Goal: Information Seeking & Learning: Learn about a topic

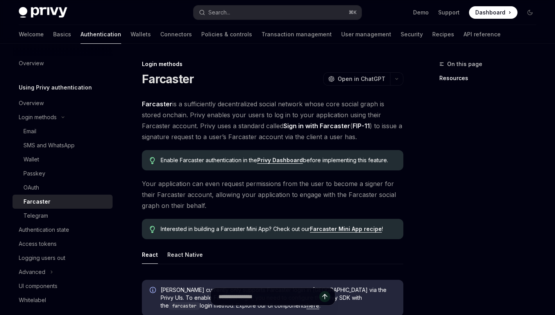
click at [334, 228] on link "Farcaster Mini App recipe" at bounding box center [346, 228] width 72 height 7
type textarea "*"
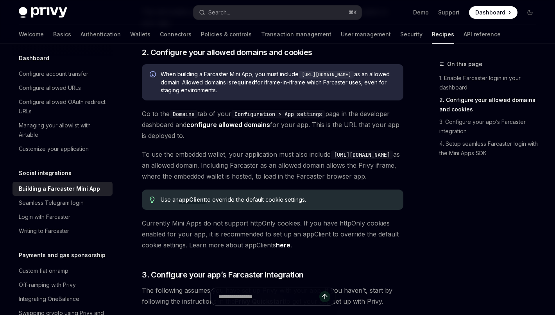
scroll to position [432, 0]
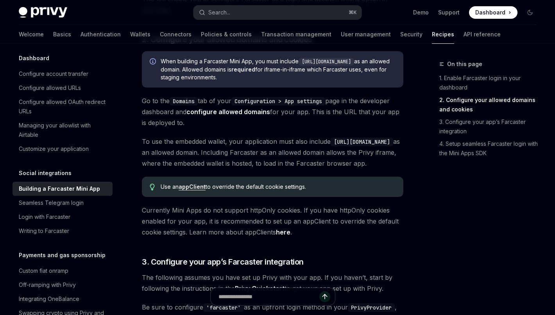
drag, startPoint x: 212, startPoint y: 152, endPoint x: 146, endPoint y: 151, distance: 65.6
click at [330, 146] on code "https://farcaster.xyz" at bounding box center [361, 142] width 63 height 9
copy code "https://farcaster.xy"
click at [330, 146] on code "https://farcaster.xyz" at bounding box center [361, 142] width 63 height 9
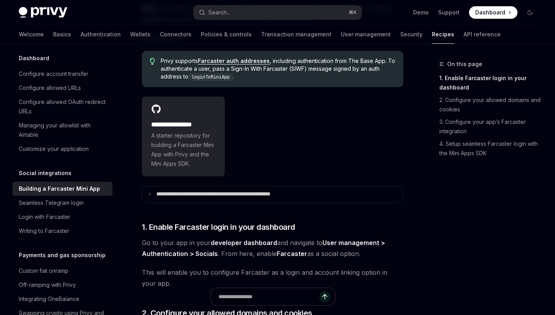
scroll to position [214, 0]
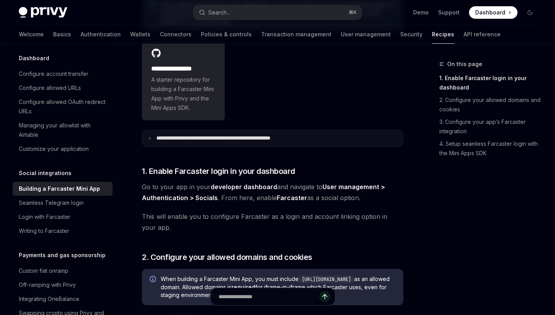
click at [260, 143] on summary "**********" at bounding box center [272, 138] width 261 height 16
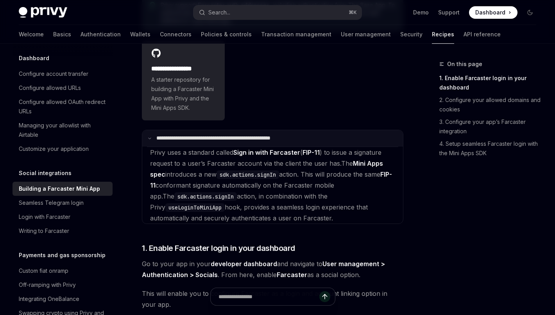
click at [260, 143] on summary "**********" at bounding box center [272, 138] width 261 height 16
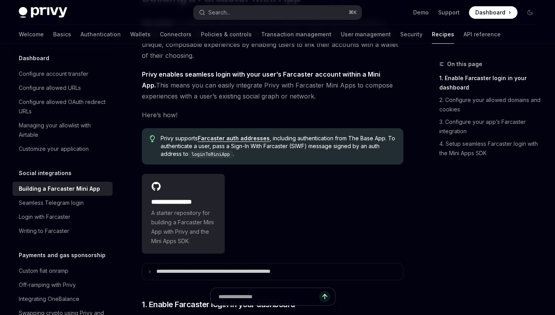
scroll to position [76, 0]
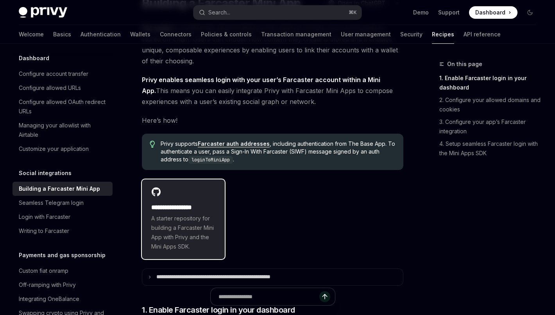
click at [180, 203] on h2 "**********" at bounding box center [183, 207] width 64 height 9
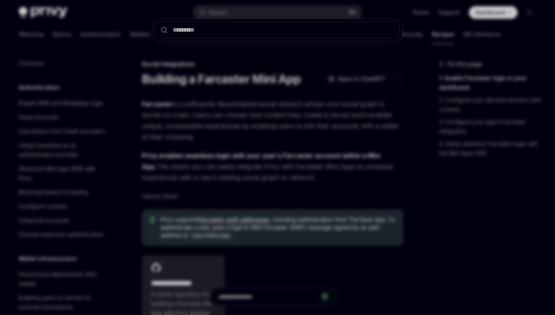
scroll to position [76, 0]
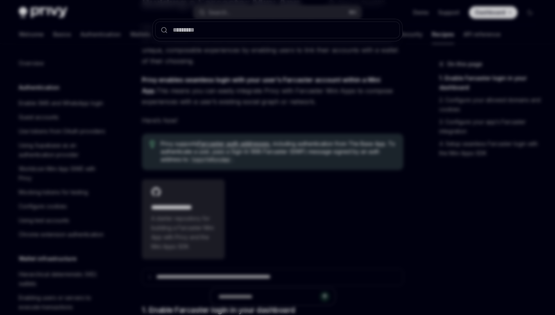
type input "**********"
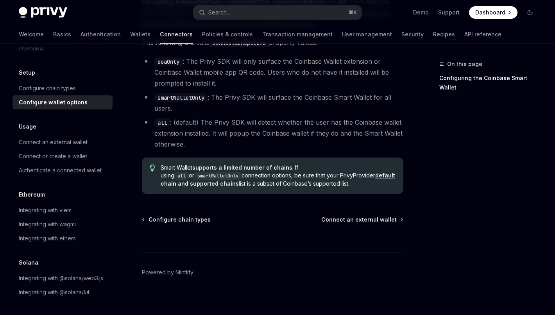
scroll to position [1214, 0]
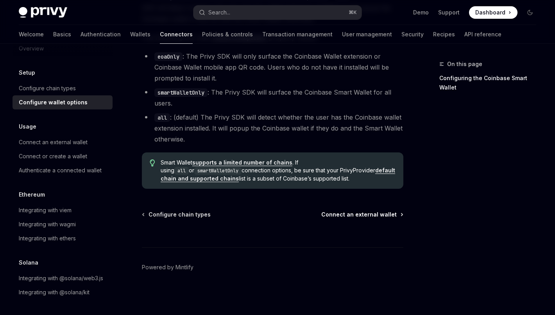
click at [349, 216] on span "Connect an external wallet" at bounding box center [358, 215] width 75 height 8
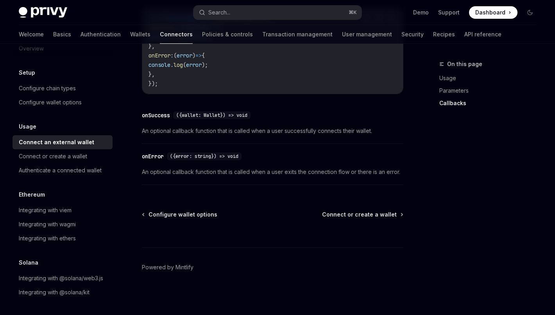
scroll to position [554, 0]
click at [359, 215] on span "Connect or create a wallet" at bounding box center [359, 215] width 75 height 8
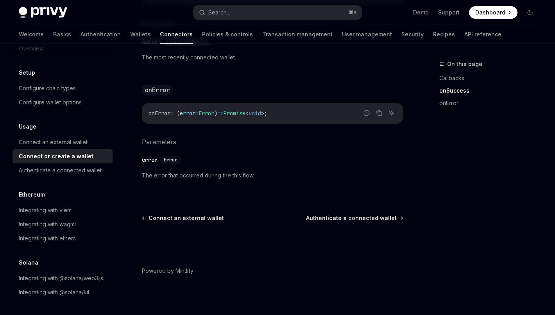
scroll to position [573, 0]
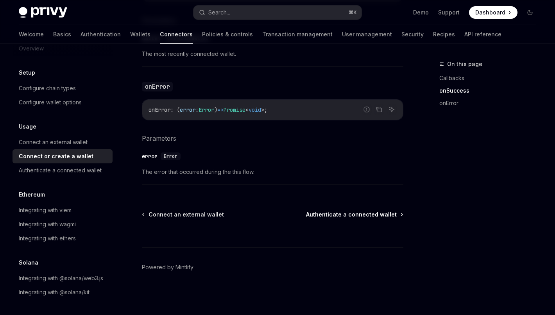
click at [366, 217] on span "Authenticate a connected wallet" at bounding box center [351, 215] width 91 height 8
type textarea "*"
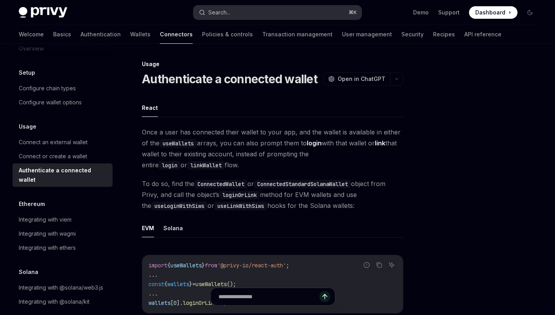
click at [291, 12] on button "Search... ⌘ K" at bounding box center [277, 12] width 168 height 14
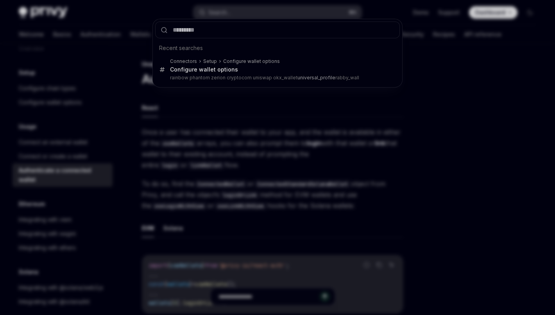
type input "**********"
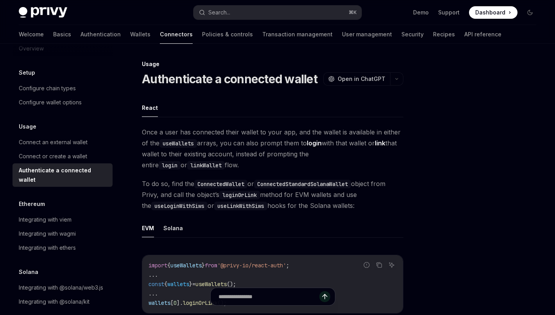
type textarea "*"
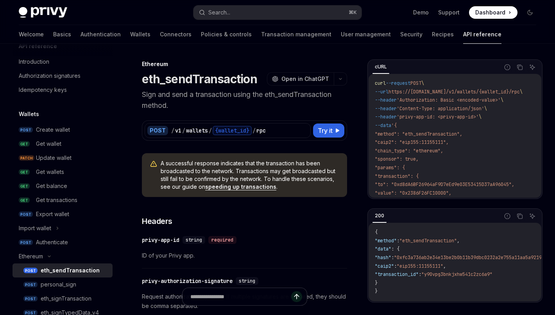
scroll to position [106, 0]
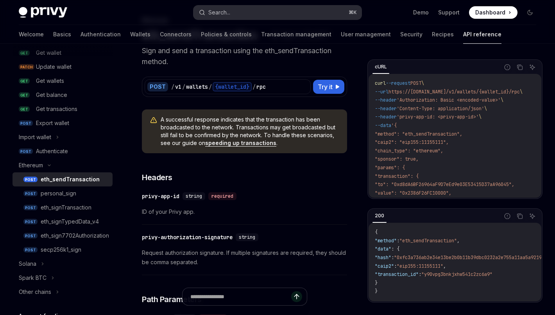
click at [293, 11] on button "Search... ⌘ K" at bounding box center [277, 12] width 168 height 14
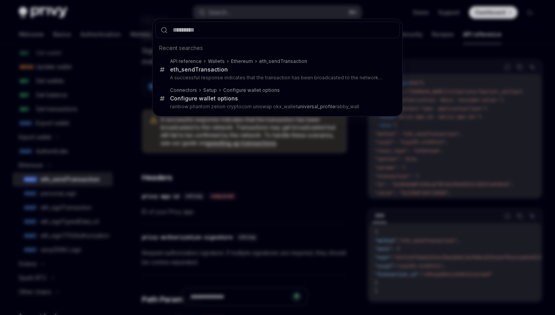
type input "**********"
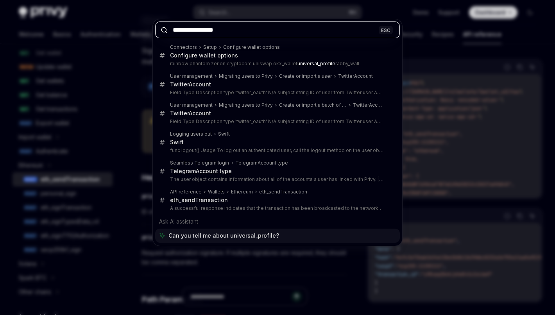
type textarea "*"
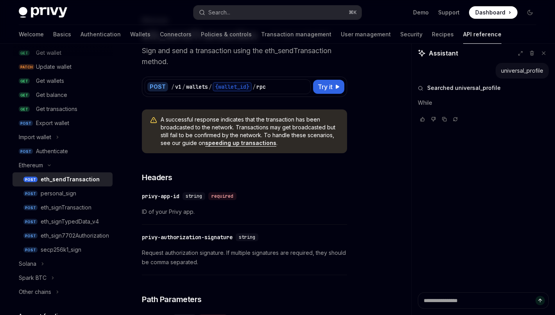
type textarea "*"
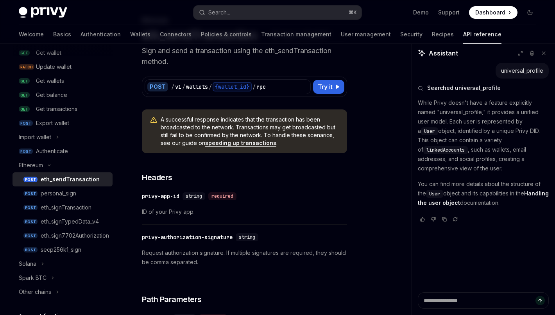
click at [446, 203] on link "Handling the user object" at bounding box center [483, 198] width 131 height 16
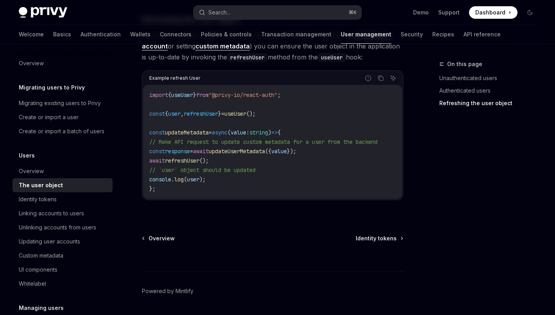
scroll to position [1093, 0]
